Goal: Obtain resource: Obtain resource

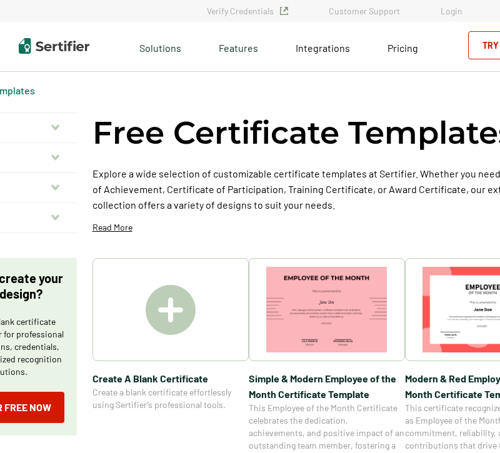
scroll to position [0, 4]
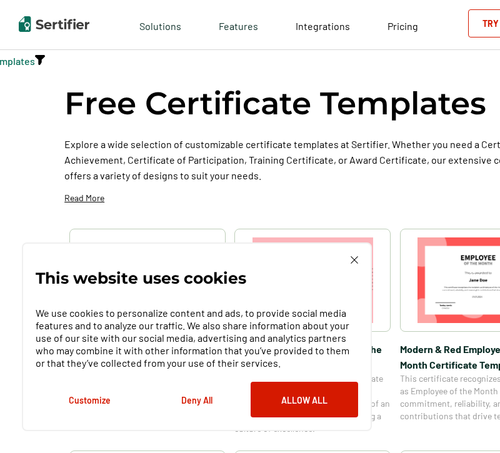
scroll to position [36, 0]
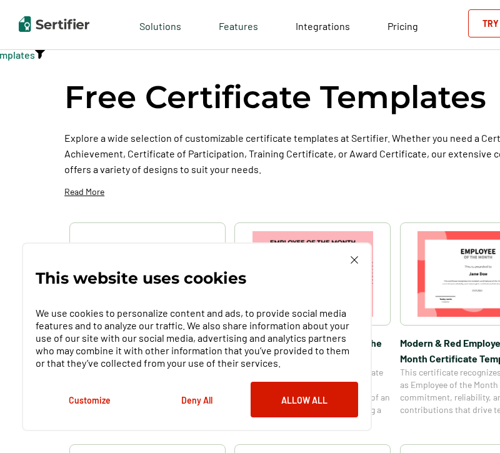
click at [352, 265] on div "This website uses cookies We use cookies to personalize content and ads, to pro…" at bounding box center [197, 336] width 323 height 161
click at [352, 263] on img at bounding box center [355, 260] width 8 height 8
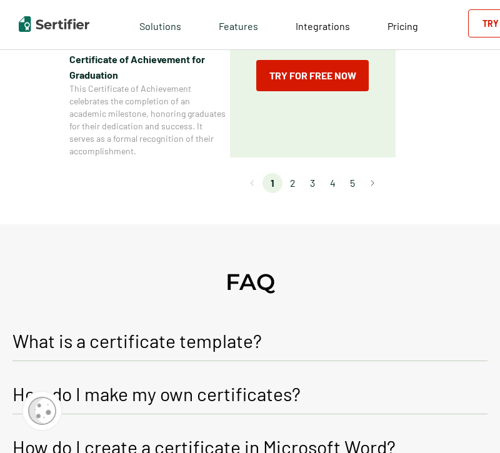
scroll to position [1053, 0]
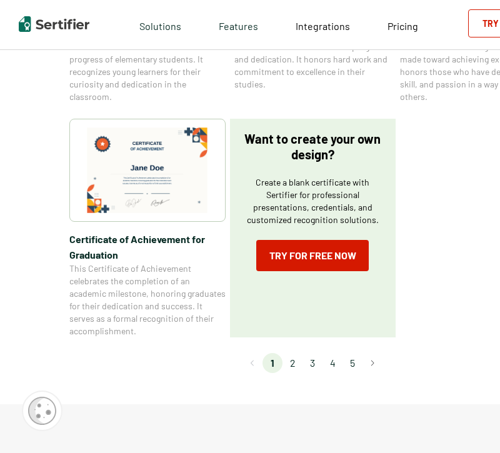
click at [300, 358] on li "2" at bounding box center [293, 363] width 20 height 20
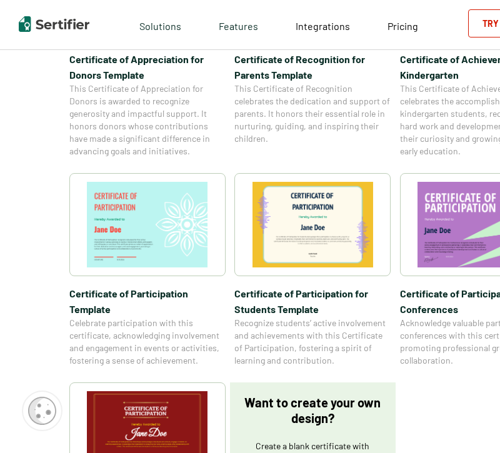
scroll to position [1020, 0]
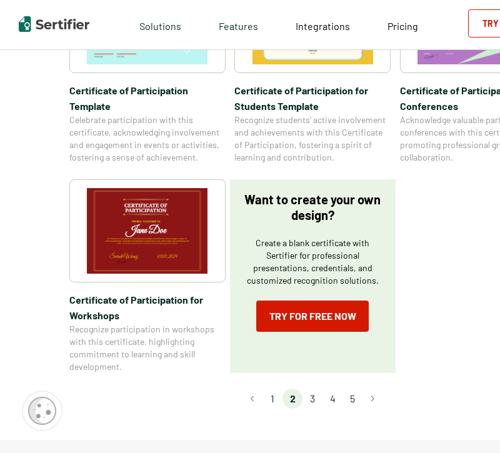
click at [318, 389] on li "3" at bounding box center [313, 399] width 20 height 20
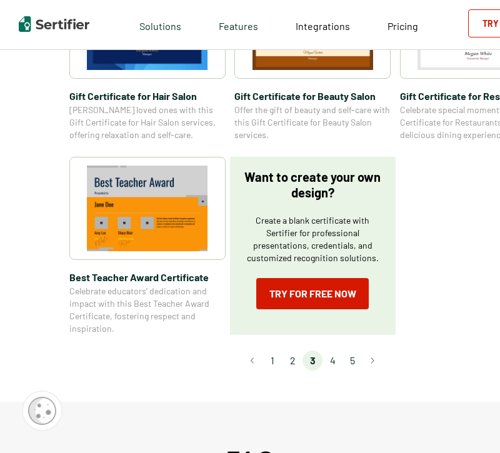
scroll to position [958, 0]
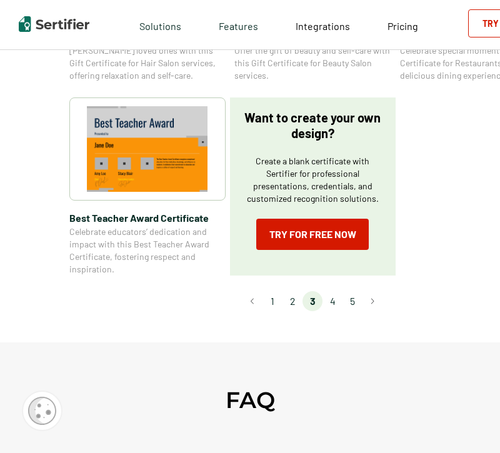
click at [337, 303] on li "4" at bounding box center [333, 301] width 20 height 20
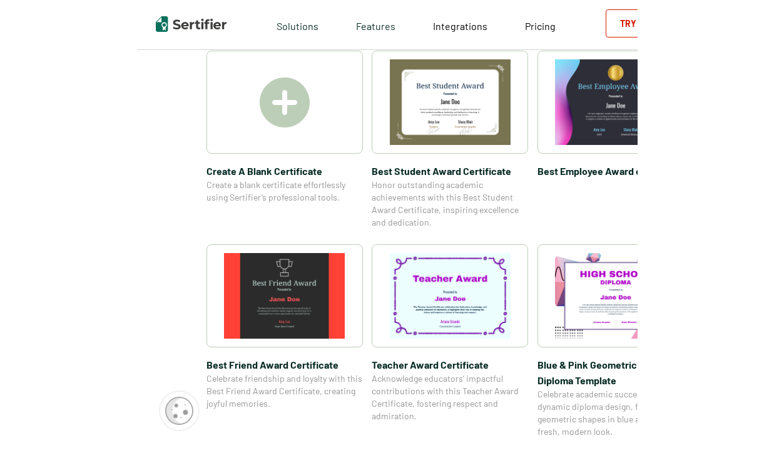
scroll to position [205, 0]
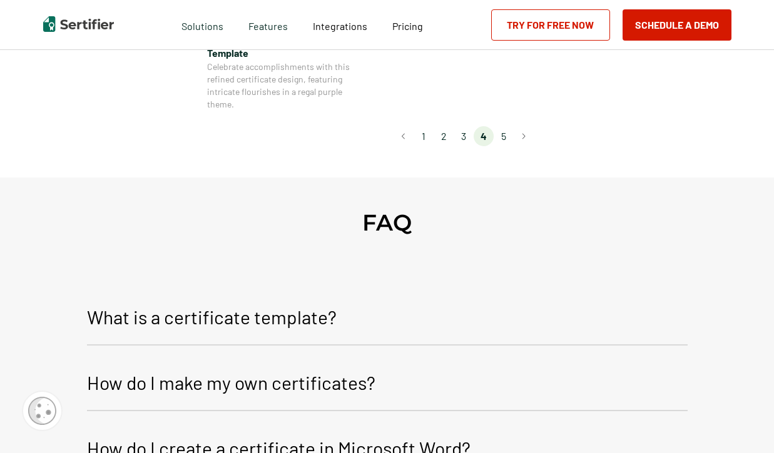
scroll to position [1221, 0]
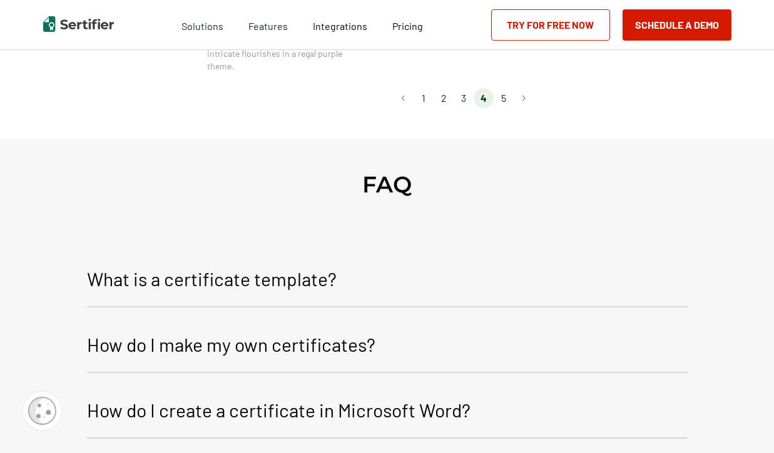
click at [442, 98] on li "2" at bounding box center [443, 98] width 20 height 20
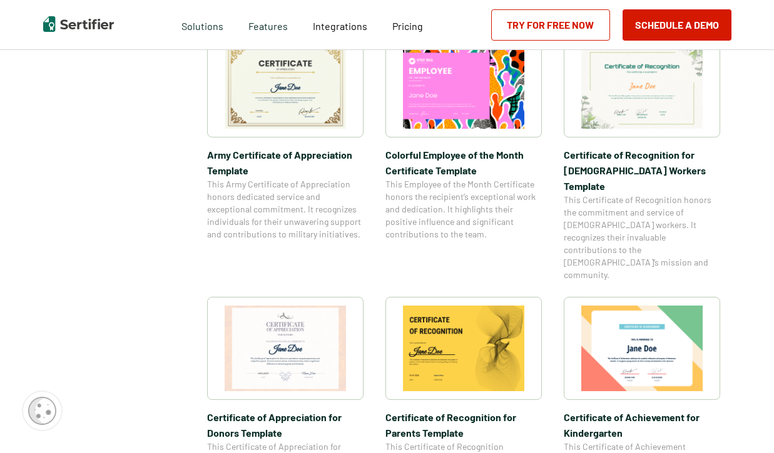
scroll to position [0, 0]
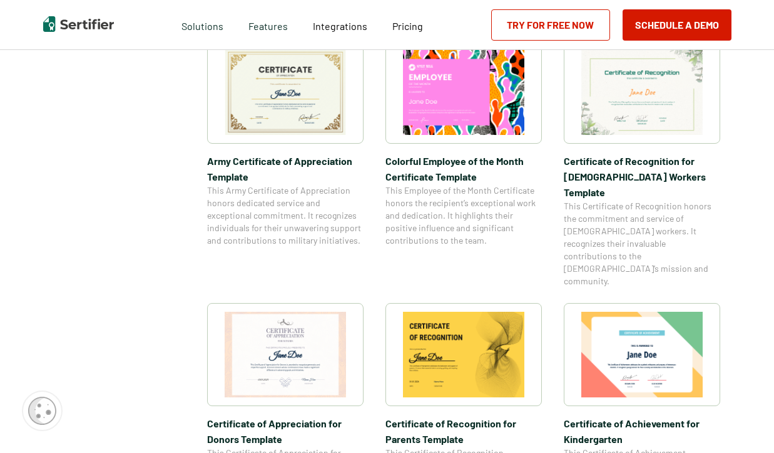
click at [500, 416] on span "Certificate of Achievement for Kindergarten" at bounding box center [642, 431] width 156 height 31
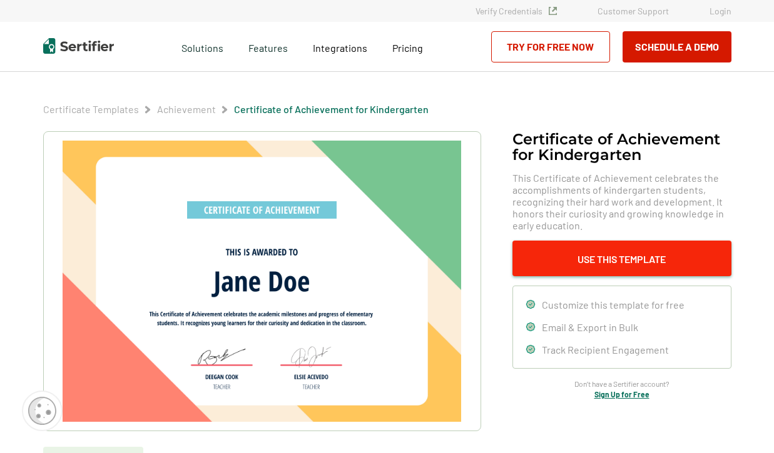
click at [500, 267] on button "Use This Template" at bounding box center [621, 259] width 219 height 36
